Goal: Check status: Check status

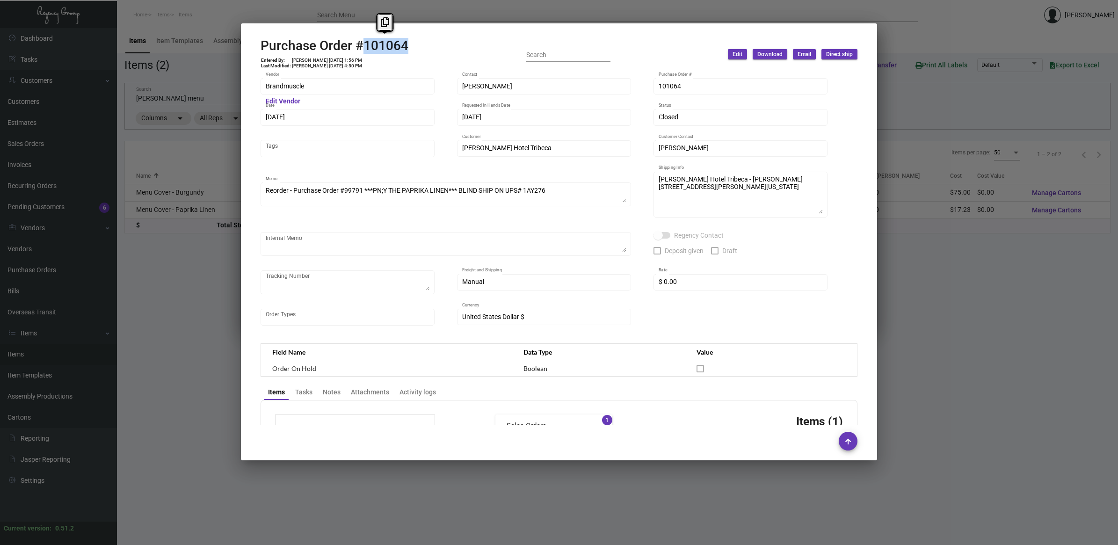
scroll to position [398, 0]
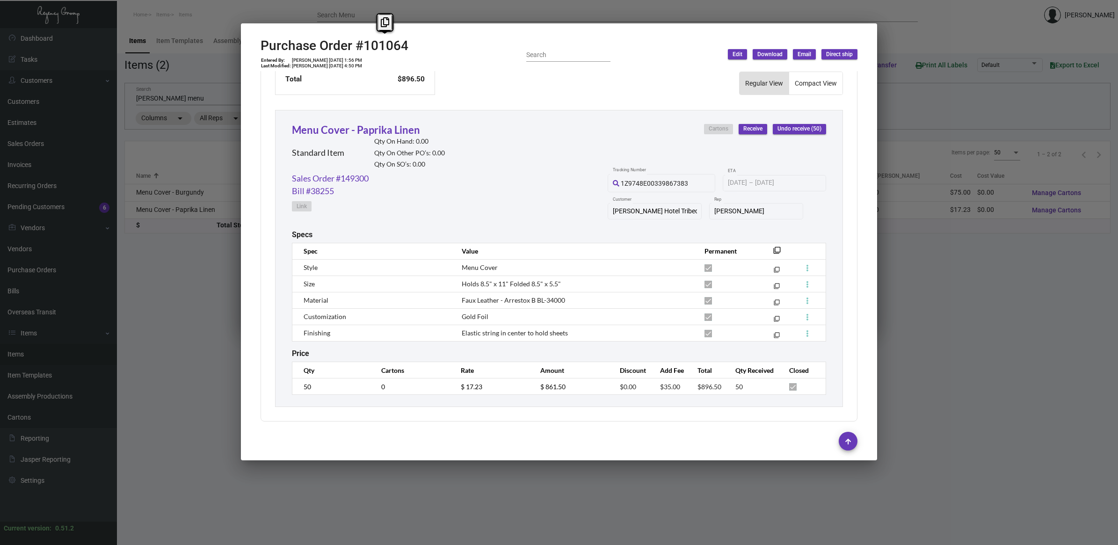
click at [169, 90] on div at bounding box center [559, 272] width 1118 height 545
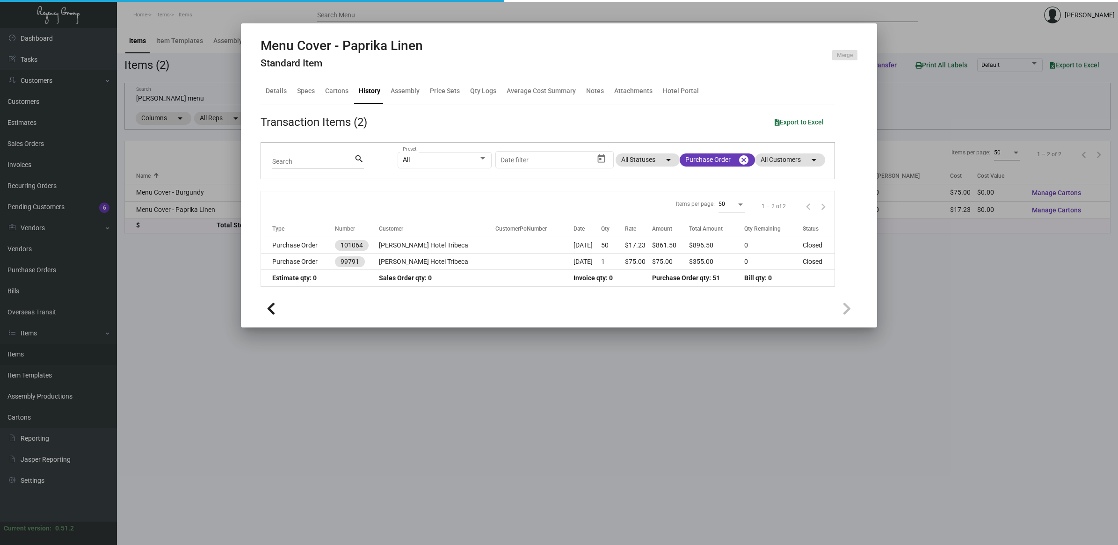
click at [124, 296] on div at bounding box center [559, 272] width 1118 height 545
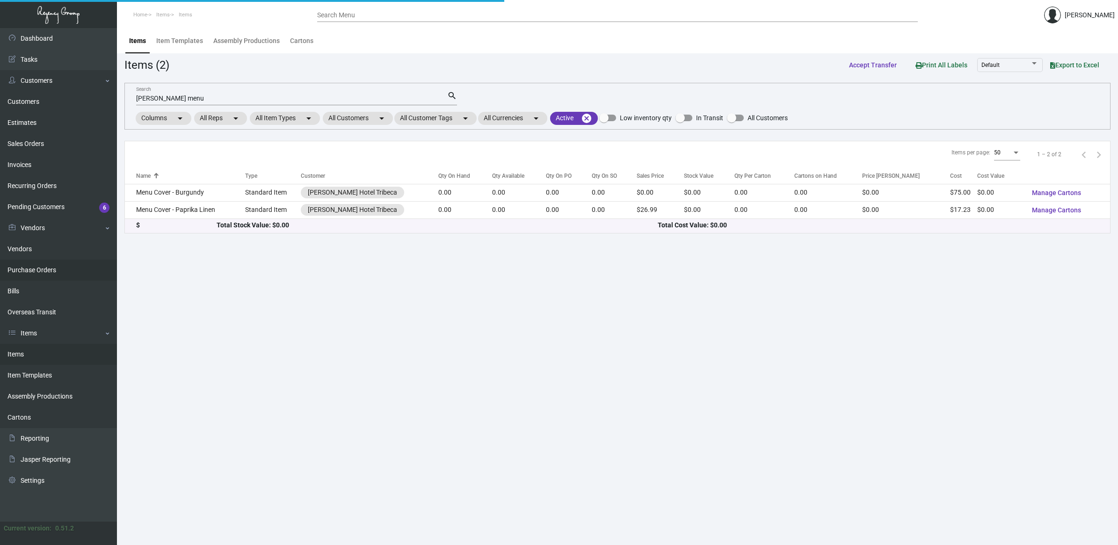
drag, startPoint x: 64, startPoint y: 279, endPoint x: 63, endPoint y: 274, distance: 5.2
click at [64, 279] on link "Purchase Orders" at bounding box center [58, 270] width 117 height 21
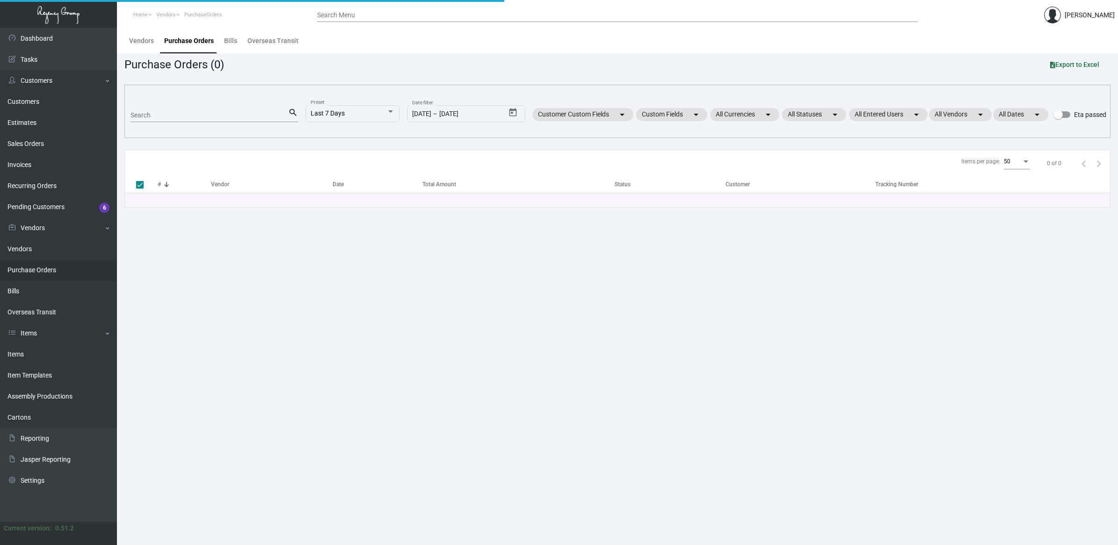
click at [63, 272] on link "Purchase Orders" at bounding box center [58, 270] width 117 height 21
click at [141, 114] on input "Search" at bounding box center [210, 115] width 158 height 7
paste input "107450"
type input "107450"
checkbox input "false"
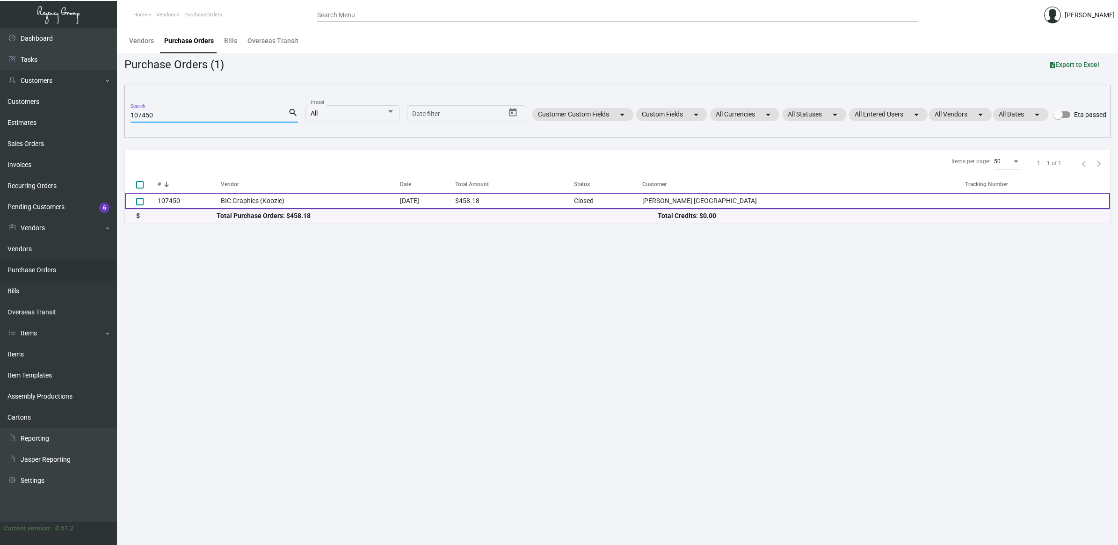
type input "107450"
click at [258, 202] on td "BIC Graphics (Koozie)" at bounding box center [310, 201] width 179 height 16
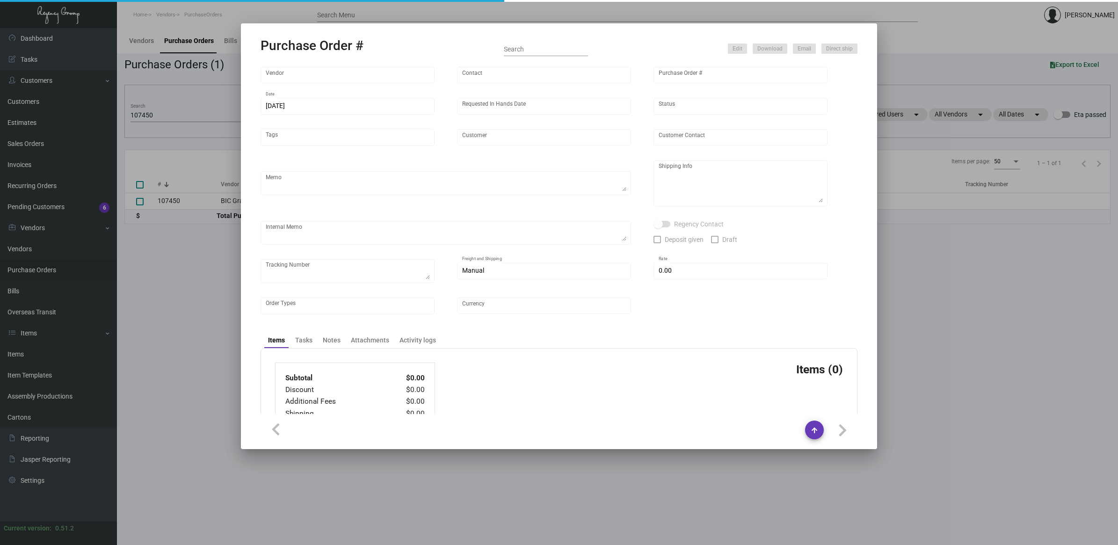
type input "BIC Graphics (Koozie)"
type input "Order Entry"
type input "107450"
type input "[DATE]"
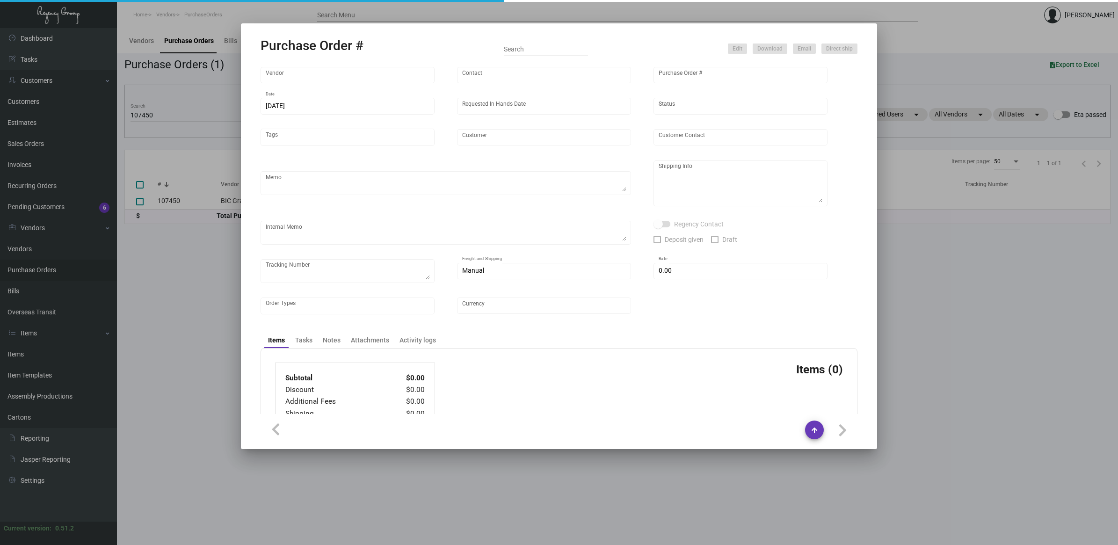
type input "[PERSON_NAME] [GEOGRAPHIC_DATA]"
type input "[PERSON_NAME]"
type textarea "Repeat previous PO 97297. BLIND Ship via UPS Ground Acct# 1AY276."
type textarea "[PERSON_NAME] [GEOGRAPHIC_DATA] [STREET_ADDRESS][PERSON_NAME]"
type textarea "9.20 - AS ACH 09/20"
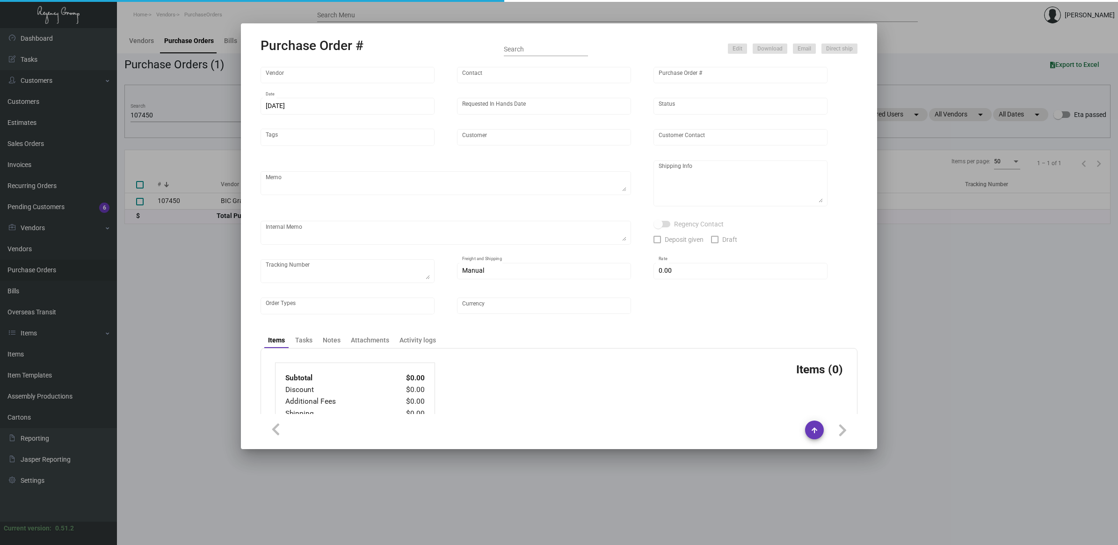
checkbox input "true"
type input "$ 0.00"
type input "United States Dollar $"
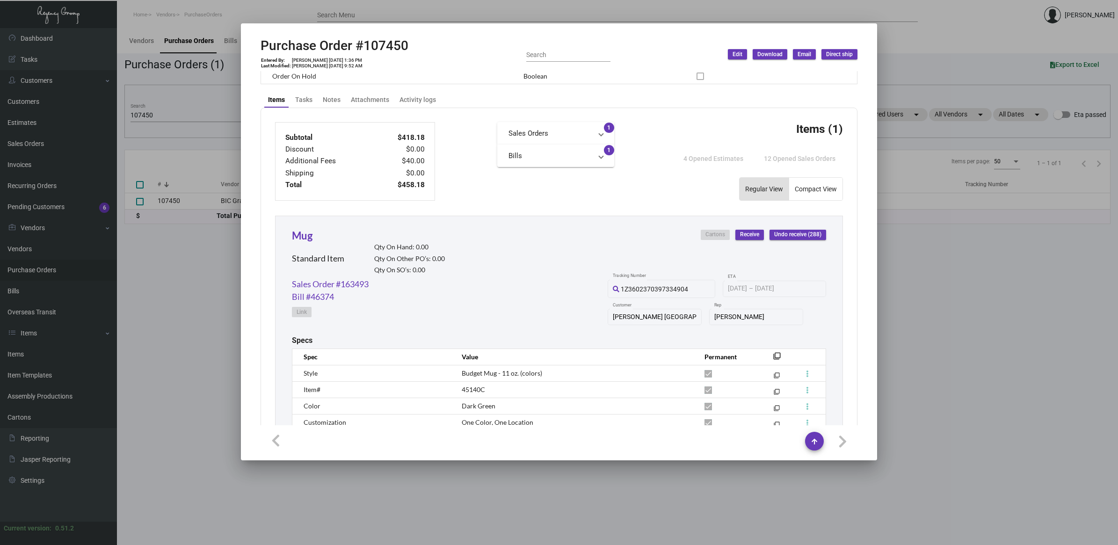
scroll to position [415, 0]
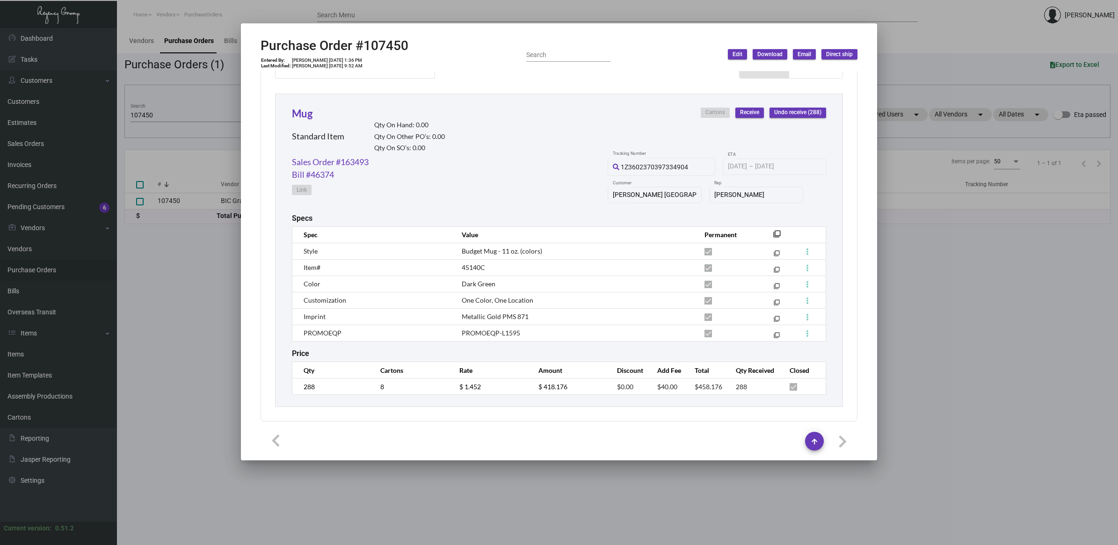
click at [473, 264] on span "45140C" at bounding box center [473, 267] width 23 height 8
copy tr "45140C filter_none"
click at [476, 181] on div "Sales Order #163493 Bill #46374 Link 1Z3602370397334904 Tracking Number [DATE] …" at bounding box center [559, 185] width 534 height 58
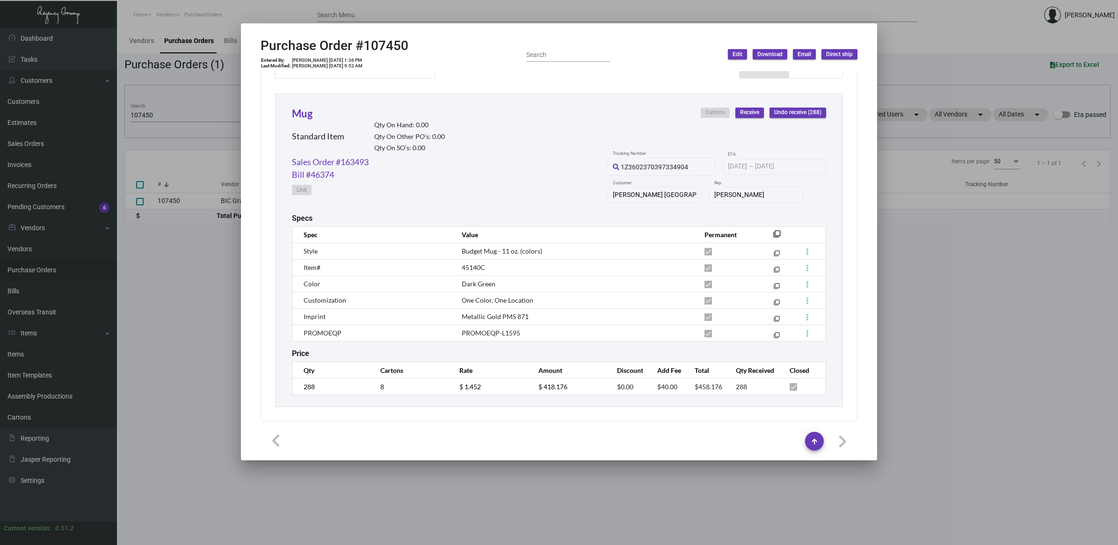
click at [780, 50] on button "Download" at bounding box center [770, 54] width 35 height 10
